Goal: Communication & Community: Answer question/provide support

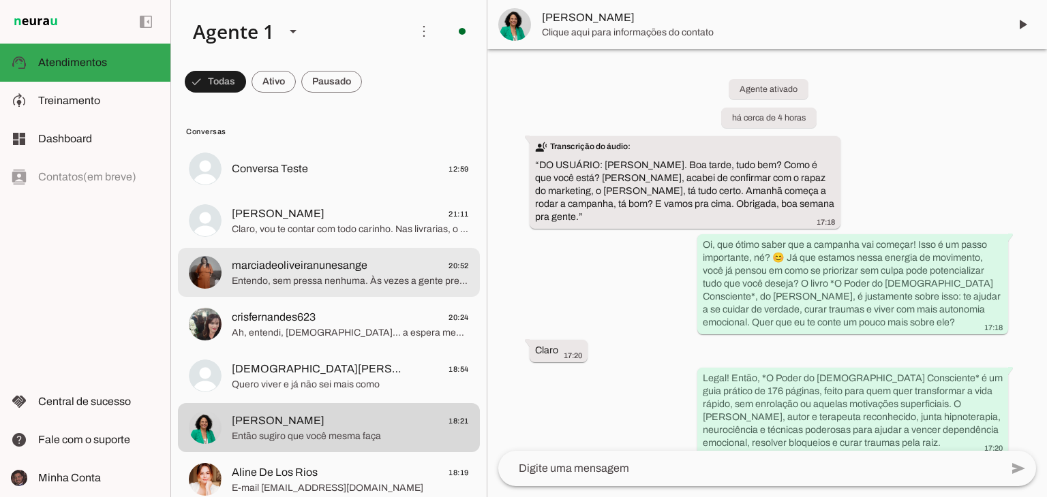
click at [393, 275] on span "Entendo, sem pressa nenhuma. Às vezes a gente precisa sentir que é o momento ce…" at bounding box center [350, 282] width 237 height 14
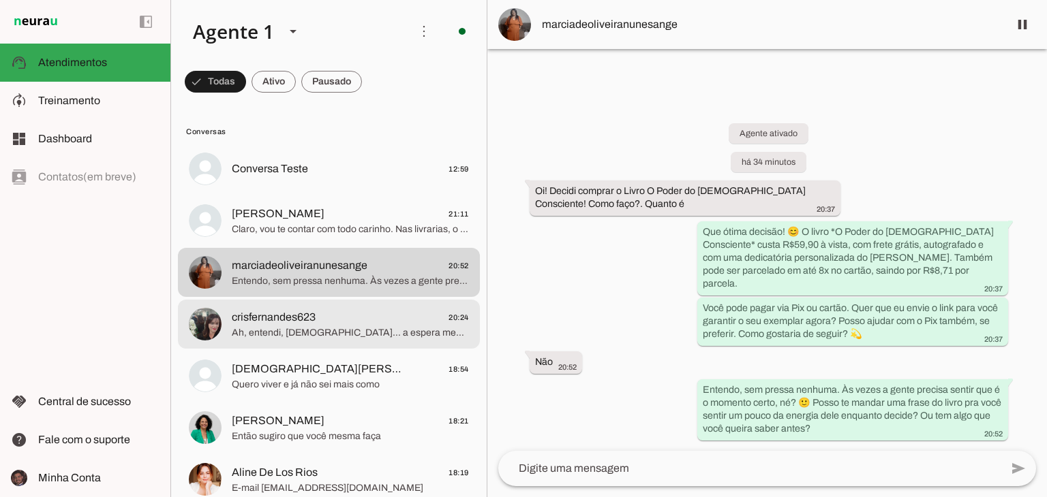
click at [371, 334] on span "Ah, entendi, [DEMOGRAPHIC_DATA]… a espera mexe com a gente mesmo, né? rs Mas a …" at bounding box center [350, 333] width 237 height 14
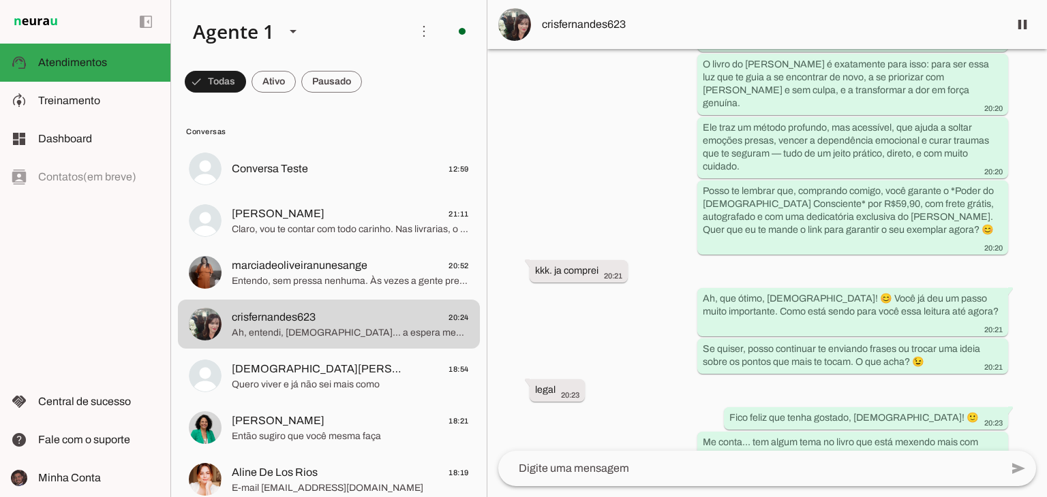
scroll to position [1554, 0]
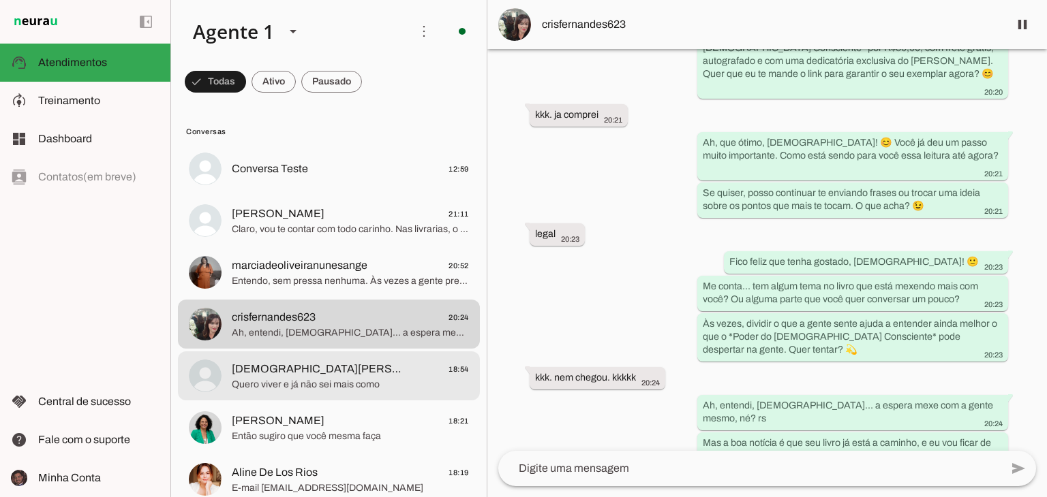
click at [373, 362] on span "[DEMOGRAPHIC_DATA][PERSON_NAME] 🦋 18:54" at bounding box center [350, 369] width 237 height 17
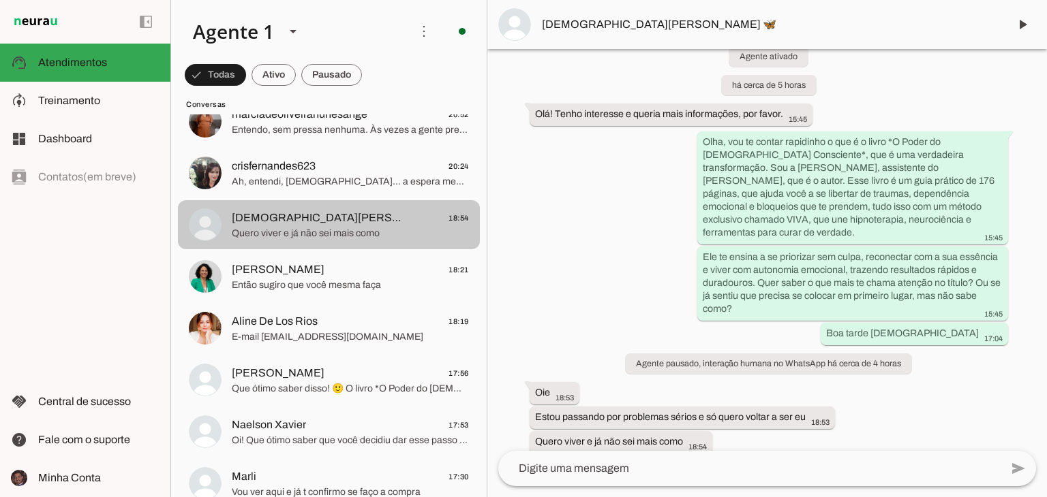
scroll to position [154, 0]
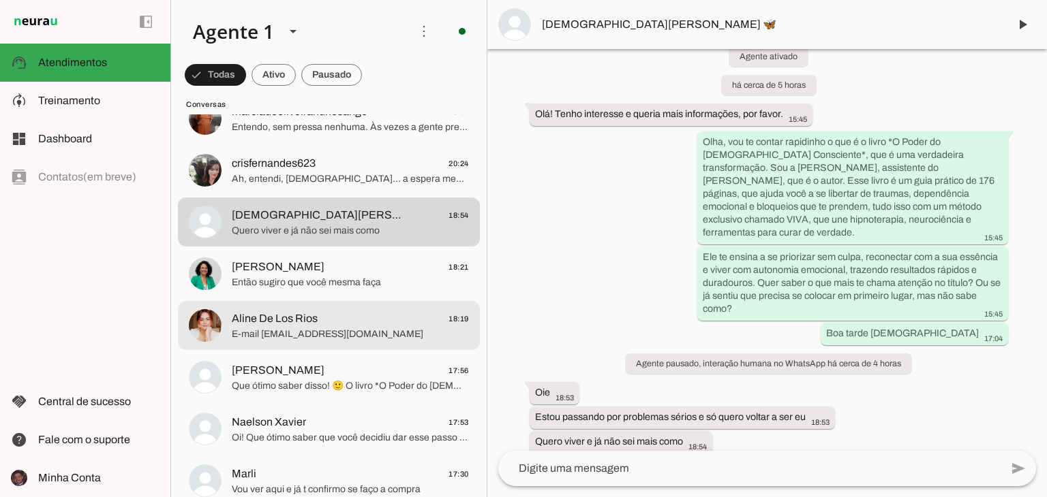
click at [376, 320] on span "Aline De Los Rios 18:19" at bounding box center [350, 319] width 237 height 17
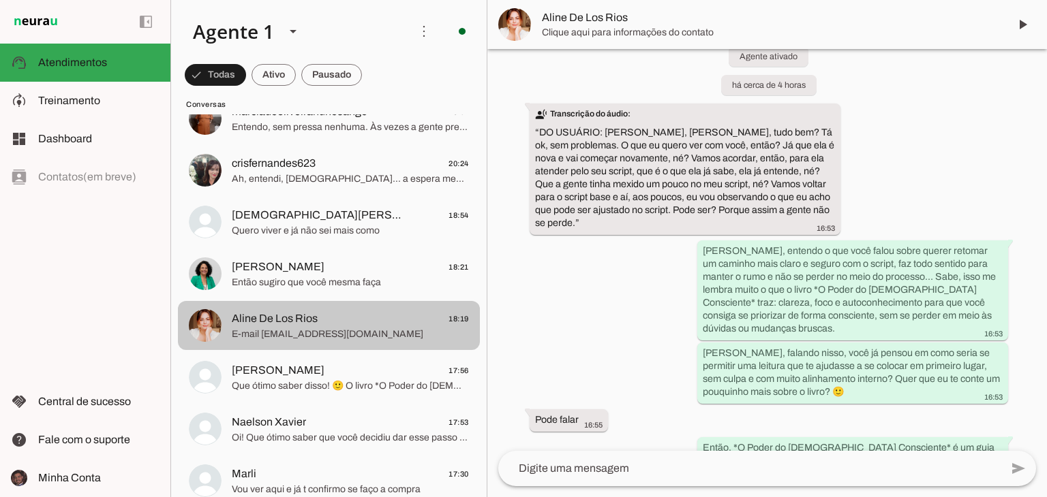
scroll to position [759, 0]
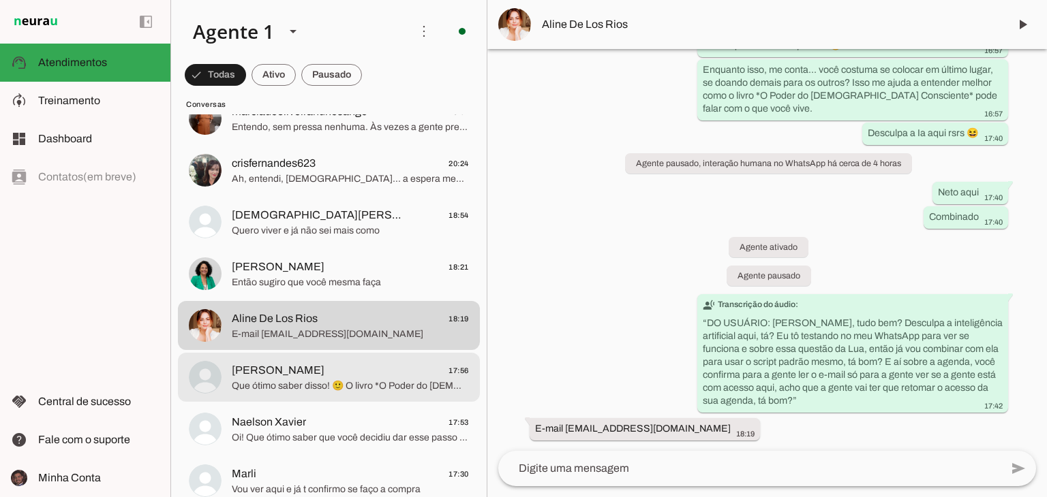
click at [348, 354] on md-item "[PERSON_NAME] 17:56 Que ótimo saber disso! 🙂 O livro *O Poder do [DEMOGRAPHIC_D…" at bounding box center [329, 377] width 302 height 49
